Goal: Task Accomplishment & Management: Manage account settings

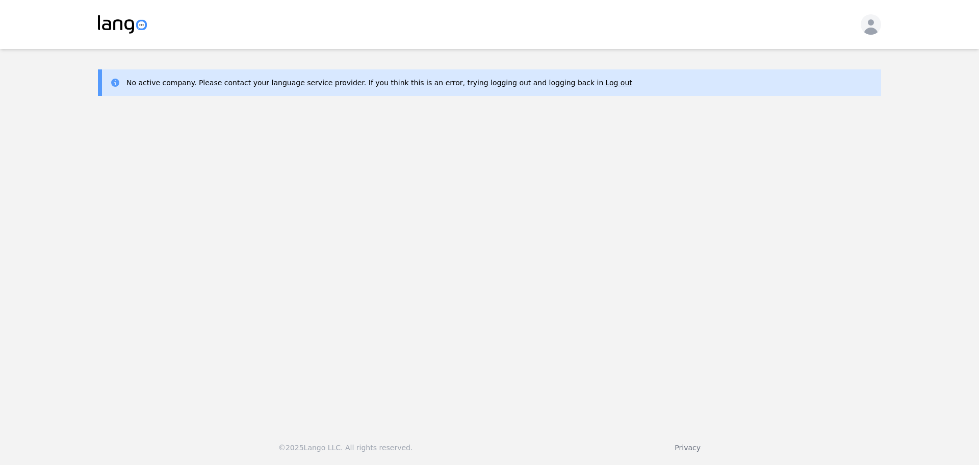
click at [871, 32] on icon "button" at bounding box center [871, 26] width 14 height 15
click at [814, 57] on p "Log out" at bounding box center [815, 58] width 27 height 10
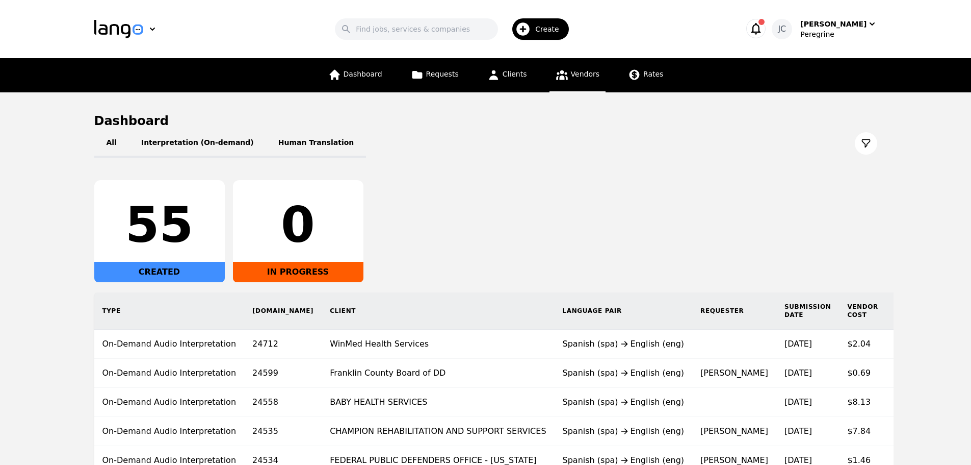
click at [580, 76] on span "Vendors" at bounding box center [585, 74] width 29 height 8
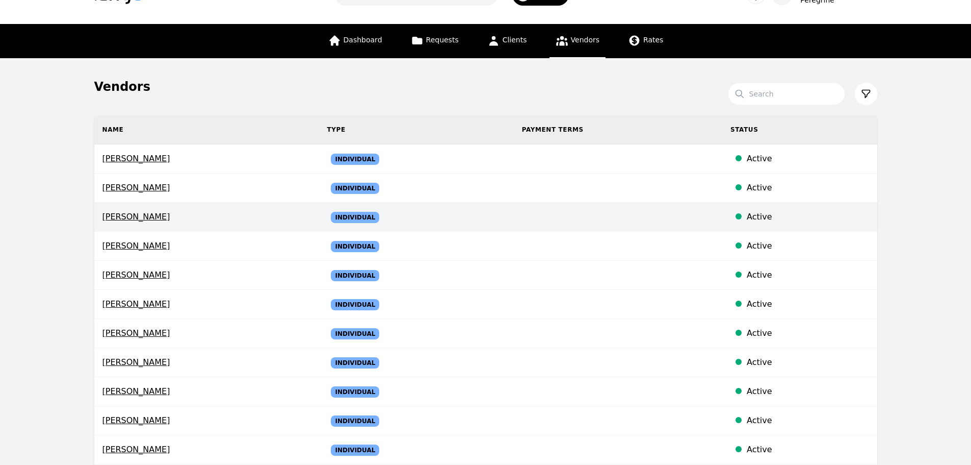
scroll to position [51, 0]
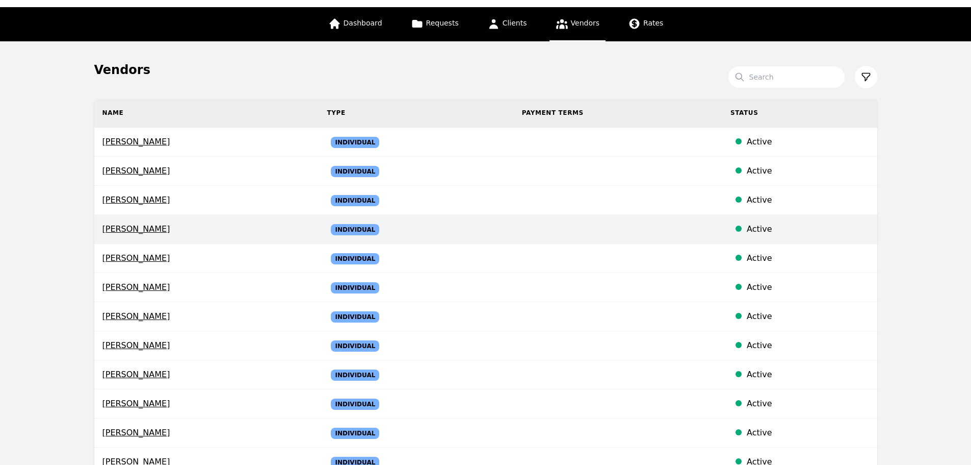
click at [284, 234] on span "Annys Matos" at bounding box center [207, 229] width 209 height 12
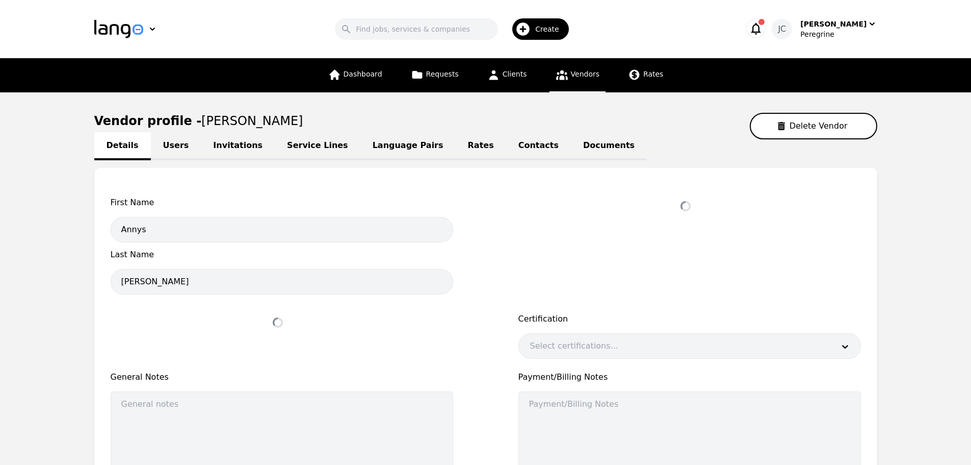
select select "active"
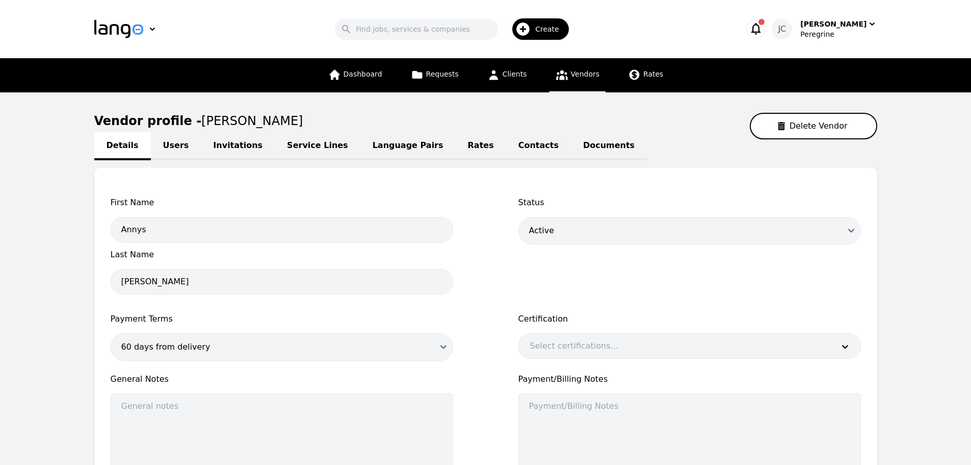
click at [176, 147] on link "Users" at bounding box center [176, 146] width 50 height 28
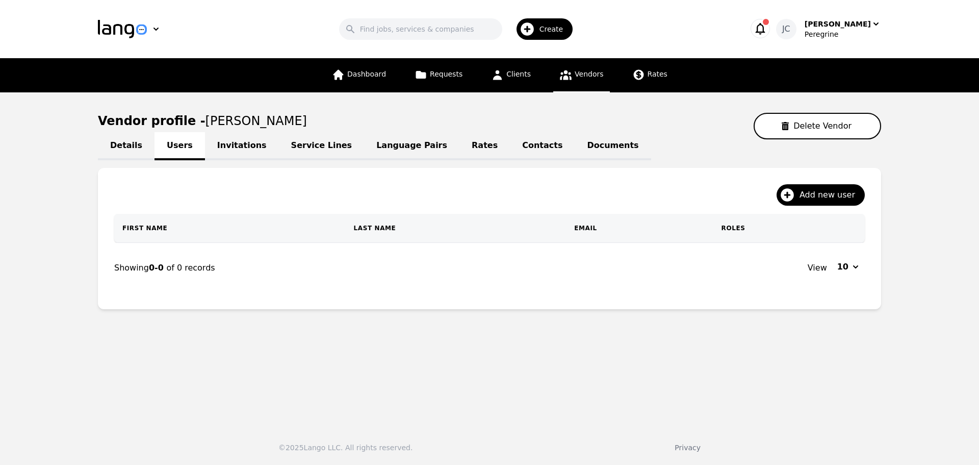
click at [216, 146] on link "Invitations" at bounding box center [242, 146] width 74 height 28
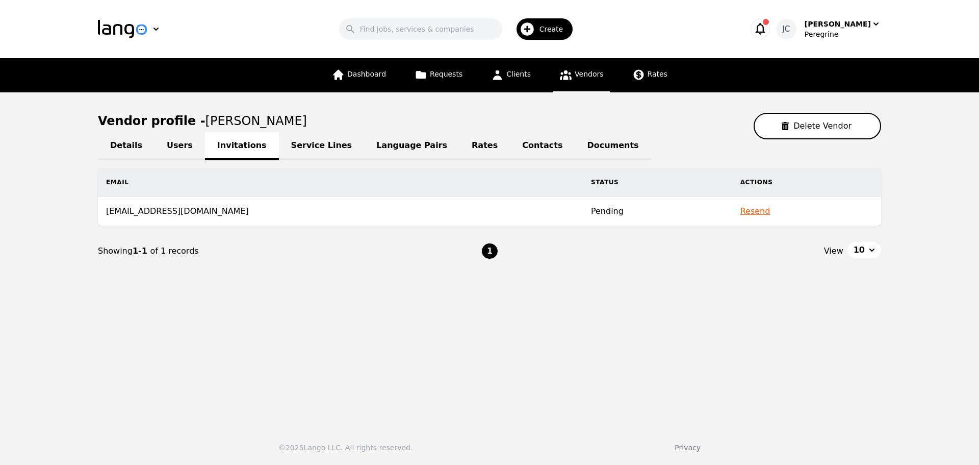
click at [740, 214] on button "Resend" at bounding box center [755, 211] width 30 height 12
